Goal: Task Accomplishment & Management: Complete application form

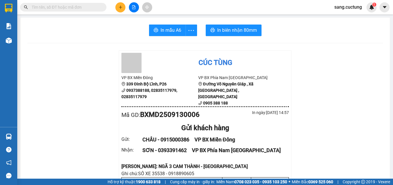
click at [122, 9] on icon "plus" at bounding box center [121, 7] width 4 height 4
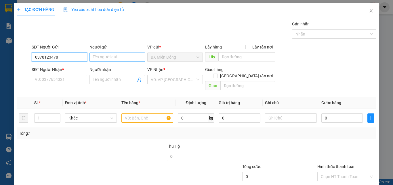
type input "0378123478"
click at [104, 54] on input "Người gửi" at bounding box center [118, 56] width 56 height 9
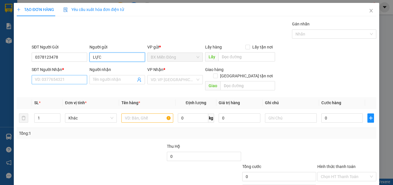
type input "LỰC"
click at [55, 81] on input "SĐT Người Nhận *" at bounding box center [60, 79] width 56 height 9
type input "0908344462"
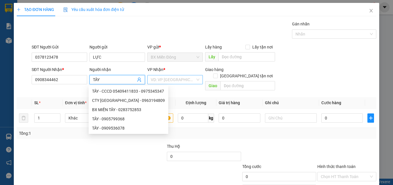
type input "TÂY"
click at [156, 75] on input "search" at bounding box center [173, 79] width 45 height 9
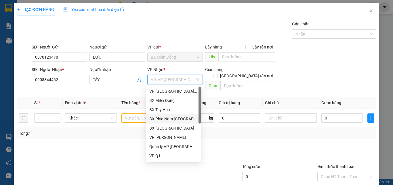
click at [174, 120] on div "BX Phía Nam [GEOGRAPHIC_DATA]" at bounding box center [174, 119] width 48 height 6
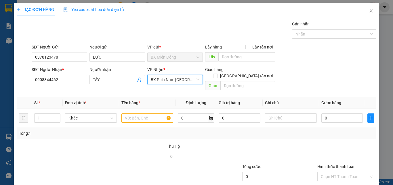
click at [236, 84] on div "Giao" at bounding box center [240, 85] width 70 height 9
click at [232, 81] on input "text" at bounding box center [248, 85] width 55 height 9
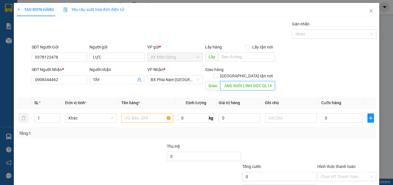
scroll to position [0, 13]
type input "CÂY XĂNG SUỐI LINH DỌC QL1A"
click at [124, 113] on input "text" at bounding box center [148, 117] width 52 height 9
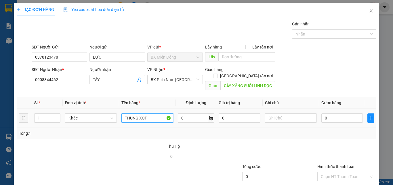
type input "THÙNG XỐP"
type input "SỐ XE 35258 - 0907756023 -"
type input "1"
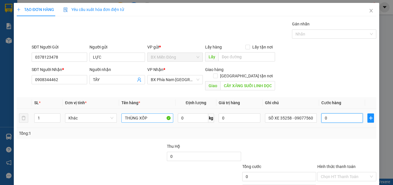
type input "1"
type input "10"
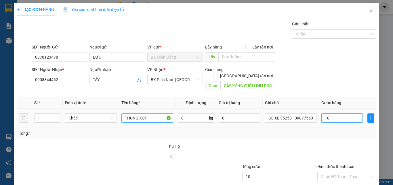
type input "100"
type input "100.000"
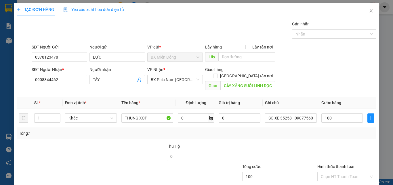
type input "100.000"
click at [269, 130] on div "Tổng: 1" at bounding box center [196, 133] width 355 height 6
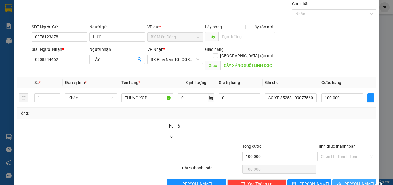
scroll to position [29, 0]
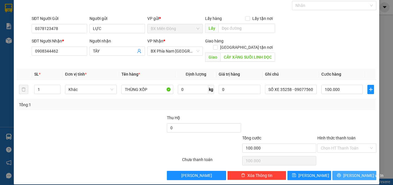
click at [337, 171] on button "[PERSON_NAME] và In" at bounding box center [355, 175] width 44 height 9
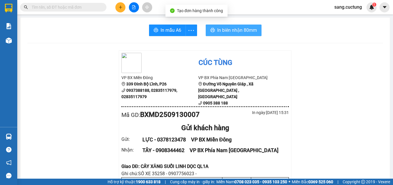
click at [233, 30] on span "In biên nhận 80mm" at bounding box center [237, 30] width 40 height 7
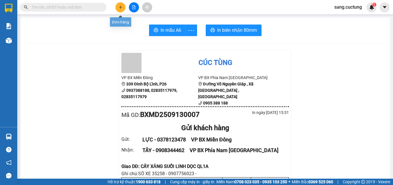
click at [120, 7] on icon "plus" at bounding box center [121, 7] width 4 height 4
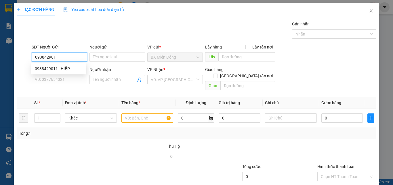
type input "0938429011"
click at [52, 70] on div "0938429011 - HIỆP" at bounding box center [59, 68] width 48 height 6
type input "HIỆP"
type input "0869993768"
type input "VIỄN"
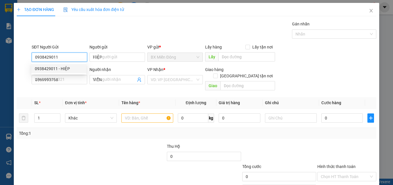
type input "50.000"
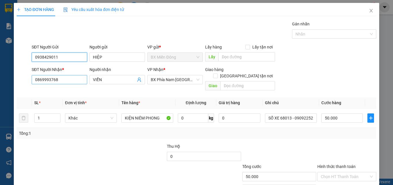
type input "0938429011"
click at [64, 78] on input "0869993768" at bounding box center [60, 79] width 56 height 9
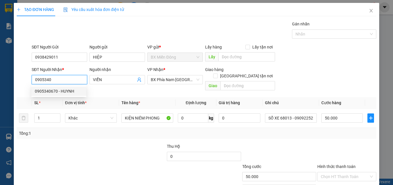
click at [58, 88] on div "0905340670 - HUYNH" at bounding box center [59, 91] width 48 height 6
type input "0905340670"
type input "HUYNH"
type input "70.000"
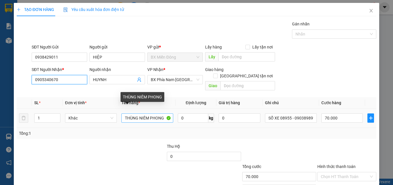
type input "0905340670"
drag, startPoint x: 136, startPoint y: 110, endPoint x: 98, endPoint y: 116, distance: 38.9
click at [99, 116] on tr "1 Khác THÙNG NIÊM PHONG 0 kg 0 SỐ XE 08955 - 0903898996 70.000" at bounding box center [197, 117] width 360 height 19
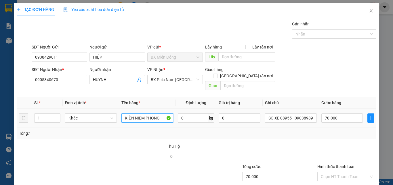
type input "KIỆN NIÊM PHONG"
type input "SỐ XE 05960 - 0976300665"
type input "5"
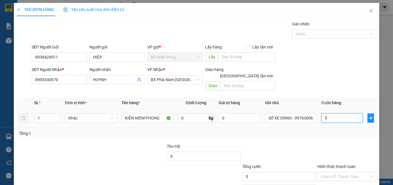
type input "50"
type input "50.000"
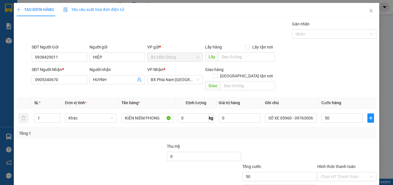
type input "50.000"
drag, startPoint x: 301, startPoint y: 126, endPoint x: 323, endPoint y: 158, distance: 38.2
click at [306, 131] on div "Tổng: 1" at bounding box center [197, 133] width 360 height 11
click at [331, 175] on div "Hình thức thanh toán Chọn HT Thanh Toán" at bounding box center [347, 173] width 59 height 20
click at [332, 172] on input "Hình thức thanh toán" at bounding box center [345, 176] width 48 height 9
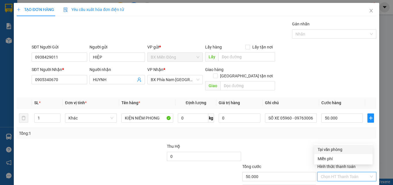
click at [327, 149] on div "Tại văn phòng" at bounding box center [344, 149] width 52 height 6
type input "0"
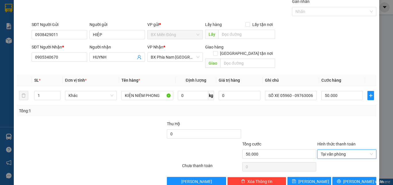
scroll to position [29, 0]
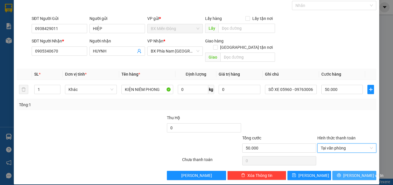
click at [345, 171] on button "[PERSON_NAME] và In" at bounding box center [355, 175] width 44 height 9
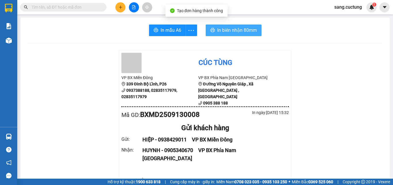
click at [234, 35] on button "In biên nhận 80mm" at bounding box center [234, 30] width 56 height 12
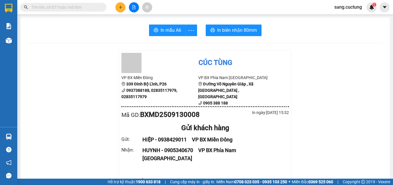
click at [123, 5] on button at bounding box center [121, 7] width 10 height 10
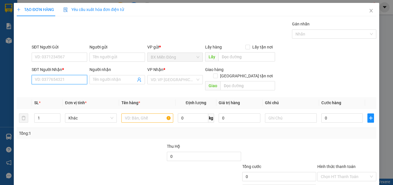
click at [58, 81] on input "SĐT Người Nhận *" at bounding box center [60, 79] width 56 height 9
type input "0377995578"
click at [69, 91] on div "0377995578 - QUYÊN" at bounding box center [59, 91] width 48 height 6
type input "QUYÊN"
type input "[PERSON_NAME]"
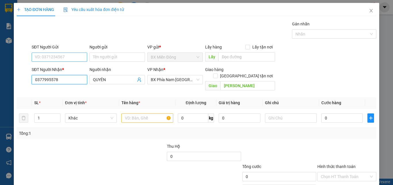
type input "0377995578"
click at [71, 56] on input "SĐT Người Gửi" at bounding box center [60, 56] width 56 height 9
type input "100.000"
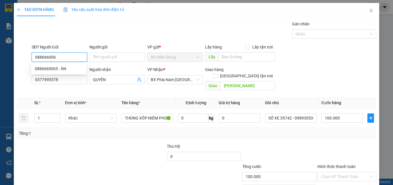
type input "0886660065"
click at [54, 70] on div "0886660065 - ÂN" at bounding box center [59, 68] width 48 height 6
type input "ÂN"
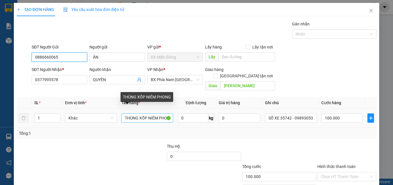
type input "0886660065"
click at [145, 113] on input "THÙNG XỐP NIÊM PHONG" at bounding box center [148, 117] width 52 height 9
type input "HỘP NIÊM PHONG"
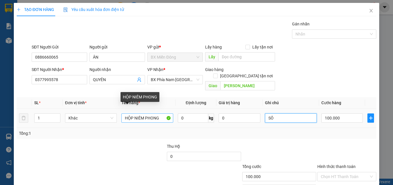
type input "S"
type input "SỐ XE 05960 - 0976300665"
type input "5"
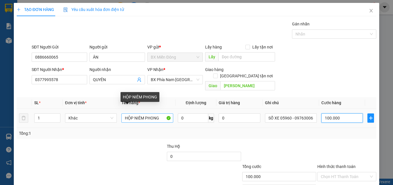
type input "5"
type input "0"
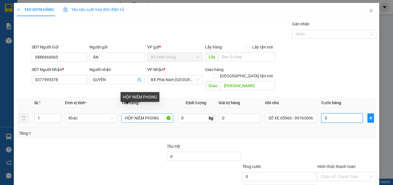
type input "5"
type input "050"
type input "50"
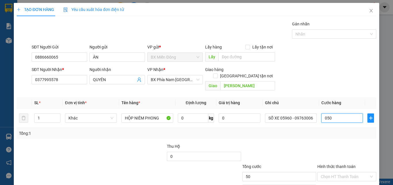
type input "050"
type input "50.000"
click at [325, 152] on div at bounding box center [347, 153] width 60 height 20
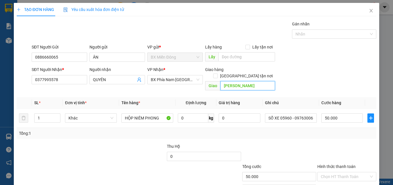
click at [236, 82] on input "[PERSON_NAME]" at bounding box center [248, 85] width 55 height 9
type input "d"
type input "đ"
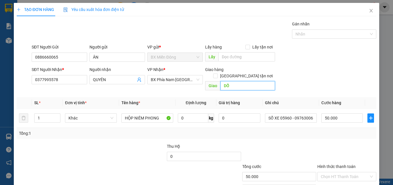
type input "D"
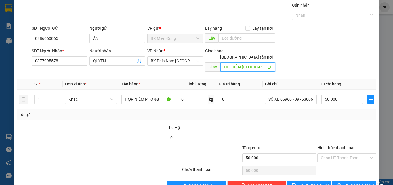
scroll to position [29, 0]
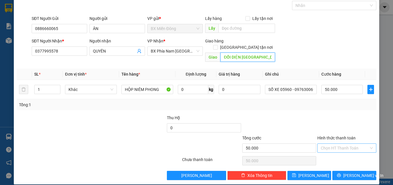
type input "ĐỐI DIỆN [GEOGRAPHIC_DATA]"
click at [353, 143] on input "Hình thức thanh toán" at bounding box center [345, 147] width 48 height 9
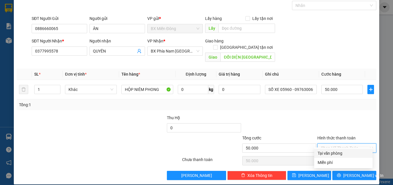
click at [340, 152] on div "Tại văn phòng" at bounding box center [344, 153] width 52 height 6
type input "0"
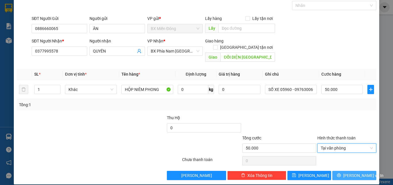
click at [339, 171] on button "[PERSON_NAME] và In" at bounding box center [355, 175] width 44 height 9
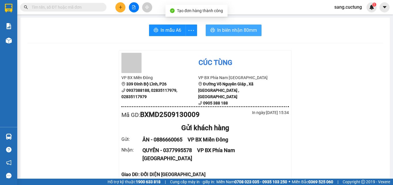
click at [228, 31] on span "In biên nhận 80mm" at bounding box center [237, 30] width 40 height 7
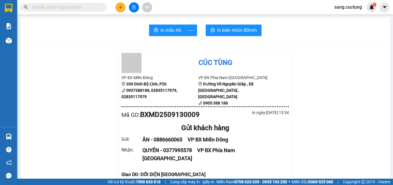
click at [121, 7] on icon "plus" at bounding box center [121, 7] width 4 height 4
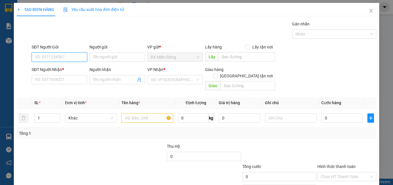
click at [65, 59] on input "SĐT Người Gửi" at bounding box center [60, 56] width 56 height 9
drag, startPoint x: 0, startPoint y: 134, endPoint x: 0, endPoint y: 182, distance: 48.4
drag, startPoint x: 0, startPoint y: 182, endPoint x: 178, endPoint y: 8, distance: 249.3
click at [183, 3] on div "TẠO ĐƠN HÀNG Yêu cầu xuất hóa đơn điện tử" at bounding box center [197, 9] width 360 height 13
click at [45, 56] on input "SĐT Người Gửi" at bounding box center [60, 56] width 56 height 9
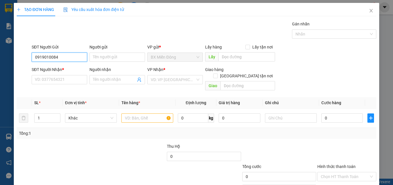
type input "0919010084"
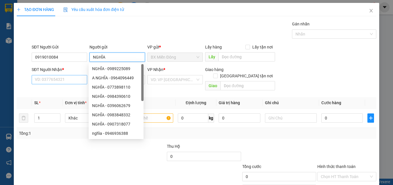
type input "NGHĨA"
click at [43, 77] on input "SĐT Người Nhận *" at bounding box center [60, 79] width 56 height 9
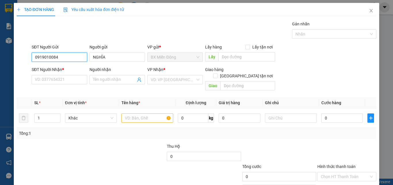
click at [62, 58] on input "0919010084" at bounding box center [60, 56] width 56 height 9
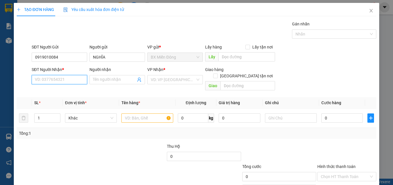
click at [55, 84] on input "SĐT Người Nhận *" at bounding box center [60, 79] width 56 height 9
paste input "0919010084"
type input "0919010084"
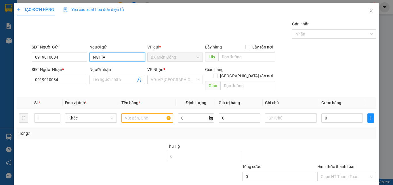
click at [99, 58] on input "NGHĨA" at bounding box center [118, 56] width 56 height 9
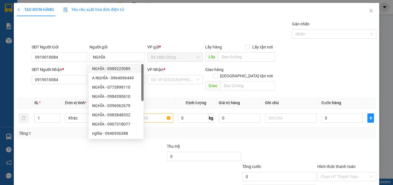
click at [169, 34] on div "Gán nhãn Nhãn" at bounding box center [204, 31] width 347 height 20
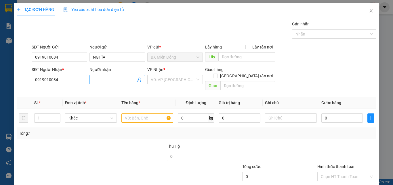
click at [105, 82] on input "Người nhận" at bounding box center [114, 79] width 43 height 6
paste input "NGHĨA"
type input "NGHĨA"
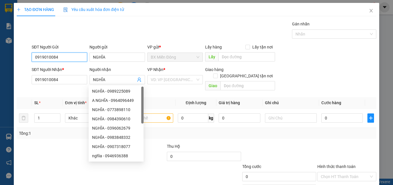
click at [57, 59] on input "0919010084" at bounding box center [60, 56] width 56 height 9
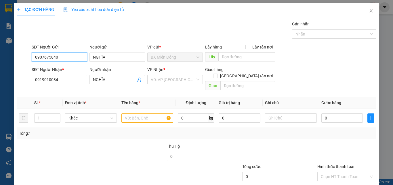
type input "0907675840"
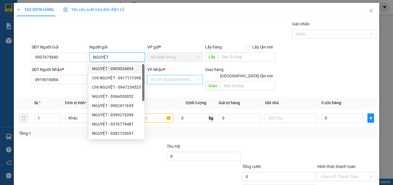
type input "NGUYỆT"
click at [187, 81] on input "search" at bounding box center [173, 79] width 45 height 9
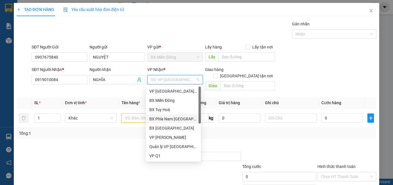
click at [172, 114] on div "BX Phía Nam [GEOGRAPHIC_DATA]" at bounding box center [173, 118] width 55 height 9
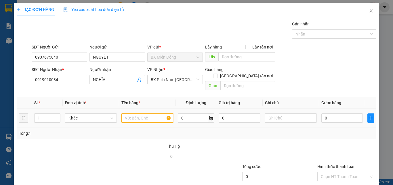
drag, startPoint x: 134, startPoint y: 111, endPoint x: 29, endPoint y: 88, distance: 106.8
click at [133, 113] on input "text" at bounding box center [148, 117] width 52 height 9
type input "BỊCH QUẦN ÁO"
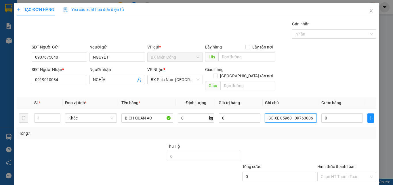
scroll to position [0, 4]
type input "SỐ XE 05960 - 0976300665"
type input "5"
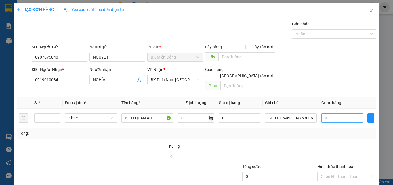
type input "5"
type input "50"
click at [245, 81] on input "text" at bounding box center [248, 85] width 55 height 9
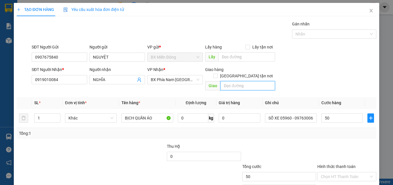
type input "50.000"
type input "VÒNG XOAY BẮC PHAN THIẾT"
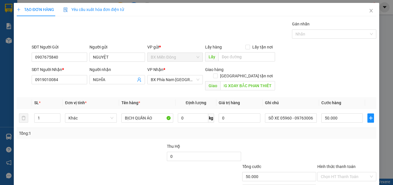
click at [310, 82] on div "SĐT Người Nhận * 0919010084 Người nhận NGHĨA VP Nhận * BX Phía Nam [GEOGRAPHIC_…" at bounding box center [204, 79] width 347 height 27
click at [324, 135] on div "Transit Pickup Surcharge Ids Transit Deliver Surcharge Ids Transit Deliver Surc…" at bounding box center [197, 115] width 360 height 188
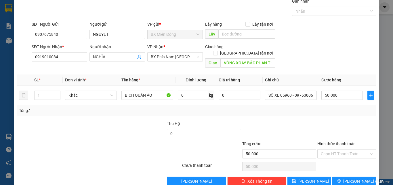
scroll to position [29, 0]
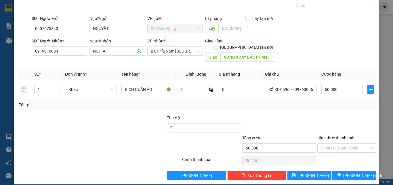
click at [317, 118] on div at bounding box center [347, 124] width 60 height 20
click at [332, 136] on div "Hình thức thanh toán" at bounding box center [347, 139] width 59 height 9
click at [333, 143] on input "Hình thức thanh toán" at bounding box center [345, 147] width 48 height 9
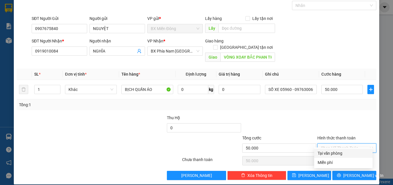
click at [328, 151] on div "Tại văn phòng" at bounding box center [344, 153] width 52 height 6
type input "0"
click at [304, 102] on div "Tổng: 1" at bounding box center [197, 104] width 360 height 11
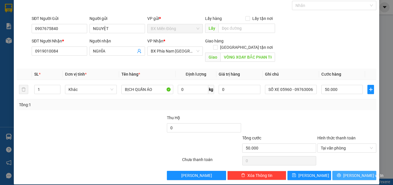
click at [347, 172] on span "[PERSON_NAME] và In" at bounding box center [364, 175] width 40 height 6
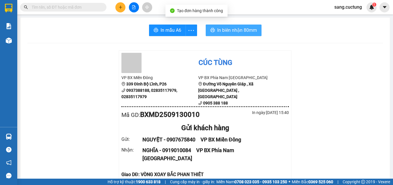
click at [229, 32] on span "In biên nhận 80mm" at bounding box center [237, 30] width 40 height 7
drag, startPoint x: 231, startPoint y: 28, endPoint x: 332, endPoint y: 157, distance: 164.3
click at [231, 28] on span "In biên nhận 80mm" at bounding box center [237, 30] width 40 height 7
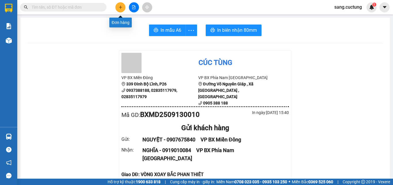
click at [117, 9] on button at bounding box center [121, 7] width 10 height 10
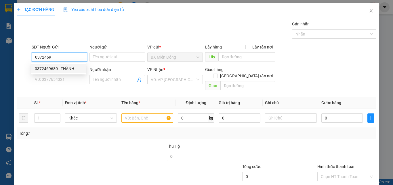
click at [45, 66] on div "0372469680 - THÀNH" at bounding box center [59, 68] width 48 height 6
type input "0372469680"
type input "THÀNH"
type input "0919980405"
type input "CHÂU"
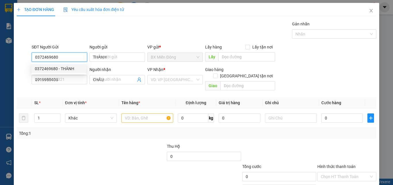
type input "100.000"
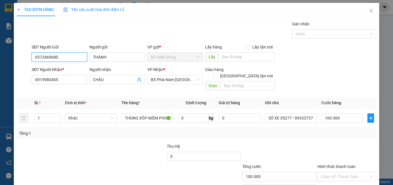
type input "0372469680"
click at [55, 86] on div "Transit Pickup Surcharge Ids Transit Deliver Surcharge Ids Transit Deliver Surc…" at bounding box center [197, 115] width 360 height 188
click at [55, 84] on div "SĐT Người Nhận * 0919980405" at bounding box center [60, 76] width 56 height 20
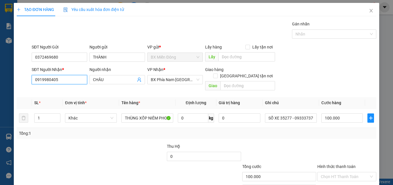
click at [55, 82] on input "0919980405" at bounding box center [60, 79] width 56 height 9
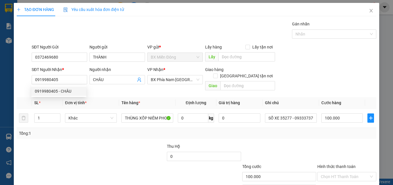
click at [315, 84] on div "SĐT Người Nhận * 0919980405 Người nhận CHÂU VP Nhận * BX Phía Nam [GEOGRAPHIC_D…" at bounding box center [204, 79] width 347 height 27
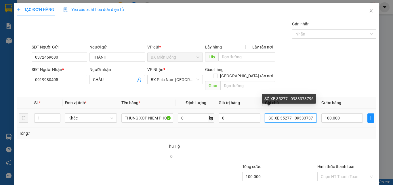
scroll to position [0, 4]
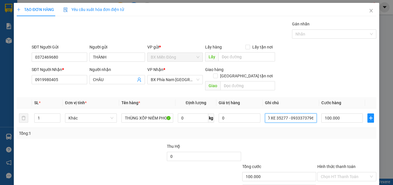
drag, startPoint x: 278, startPoint y: 112, endPoint x: 343, endPoint y: 126, distance: 66.1
click at [343, 126] on div "SL * Đơn vị tính * Tên hàng * Định lượng Giá trị hàng Ghi chú Cước hàng 1 Khác …" at bounding box center [197, 117] width 360 height 41
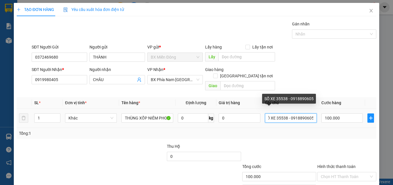
type input "SỐ XE 35538 - 0918890605"
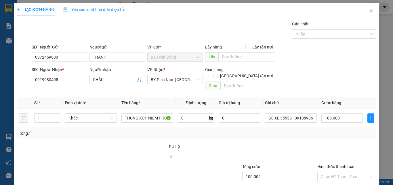
click at [339, 130] on div "Tổng: 1" at bounding box center [197, 133] width 360 height 11
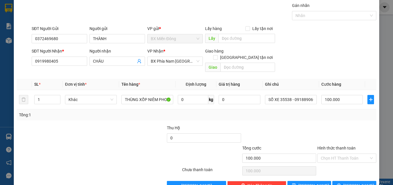
scroll to position [29, 0]
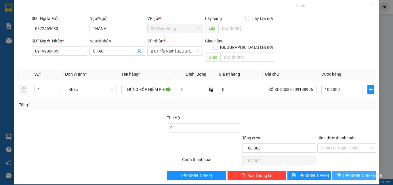
click at [338, 171] on button "[PERSON_NAME] và In" at bounding box center [355, 175] width 44 height 9
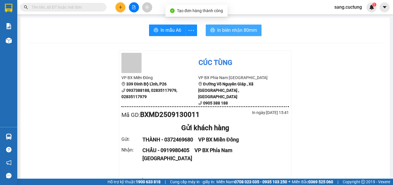
click at [225, 34] on button "In biên nhận 80mm" at bounding box center [234, 30] width 56 height 12
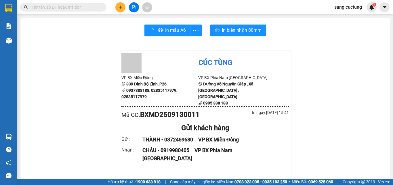
scroll to position [58, 0]
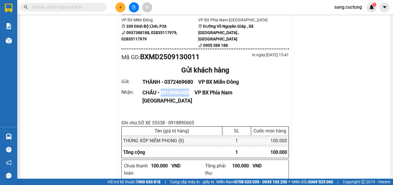
drag, startPoint x: 161, startPoint y: 84, endPoint x: 189, endPoint y: 87, distance: 27.8
click at [189, 88] on div "CHÂU - 0919980405   VP BX Phía Nam [GEOGRAPHIC_DATA]" at bounding box center [213, 96] width 140 height 16
copy div "0919980405"
click at [56, 8] on input "text" at bounding box center [66, 7] width 68 height 6
paste input "0919980405"
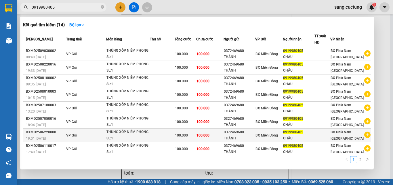
scroll to position [0, 0]
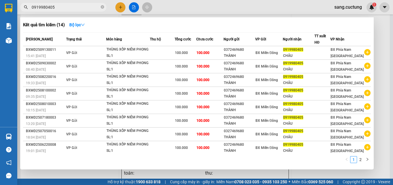
type input "0919980405"
click at [377, 58] on div at bounding box center [196, 92] width 393 height 185
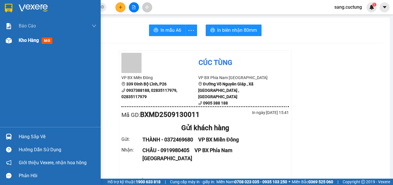
click at [9, 41] on img at bounding box center [9, 40] width 6 height 6
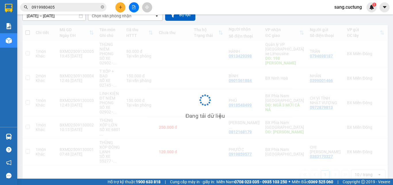
scroll to position [37, 0]
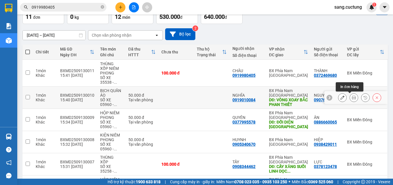
click at [352, 99] on icon at bounding box center [354, 97] width 4 height 4
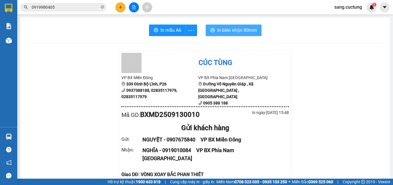
click at [220, 31] on span "In biên nhận 80mm" at bounding box center [237, 30] width 40 height 7
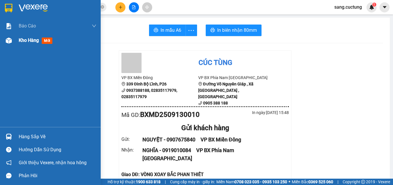
click at [24, 40] on span "Kho hàng" at bounding box center [29, 39] width 20 height 5
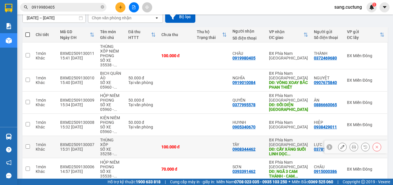
scroll to position [58, 0]
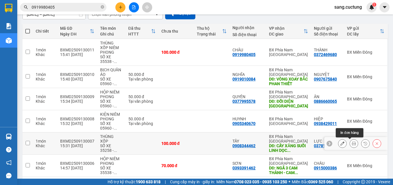
click at [352, 143] on icon at bounding box center [354, 143] width 4 height 4
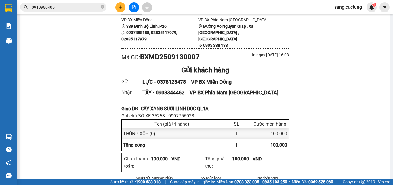
click at [140, 105] on div "Giao DĐ: CÂY XĂNG SUỐI LINH DỌC QL1A" at bounding box center [206, 108] width 168 height 7
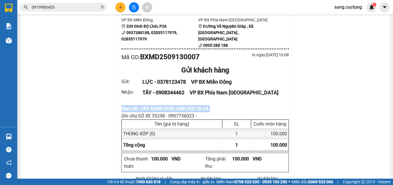
click at [140, 105] on div "Giao DĐ: CÂY XĂNG SUỐI LINH DỌC QL1A" at bounding box center [206, 108] width 168 height 7
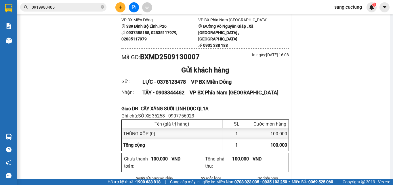
click at [147, 105] on div "Giao DĐ: CÂY XĂNG SUỐI LINH DỌC QL1A" at bounding box center [206, 108] width 168 height 7
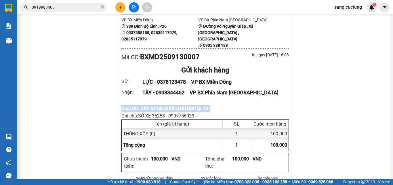
click at [147, 105] on div "Giao DĐ: CÂY XĂNG SUỐI LINH DỌC QL1A" at bounding box center [206, 108] width 168 height 7
copy div "Giao DĐ: CÂY XĂNG SUỐI LINH DỌC QL1A"
